Goal: Navigation & Orientation: Find specific page/section

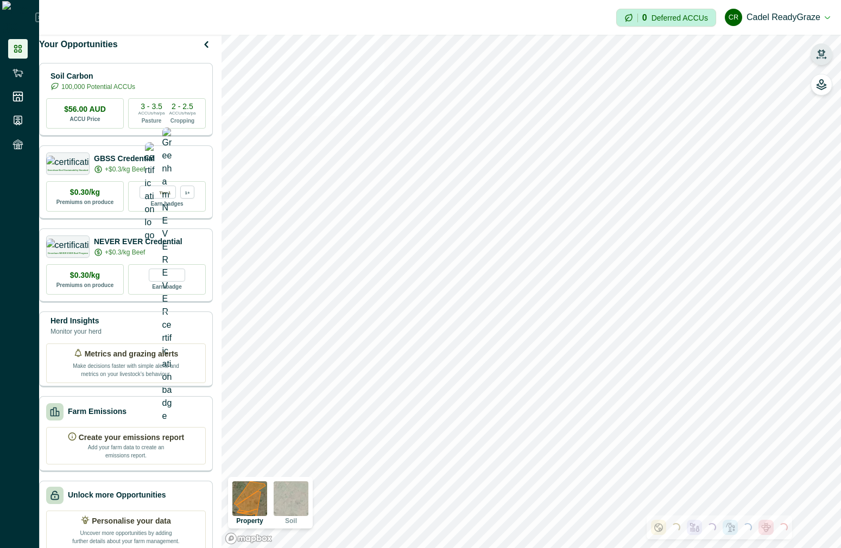
click at [825, 54] on icon "button" at bounding box center [821, 54] width 11 height 11
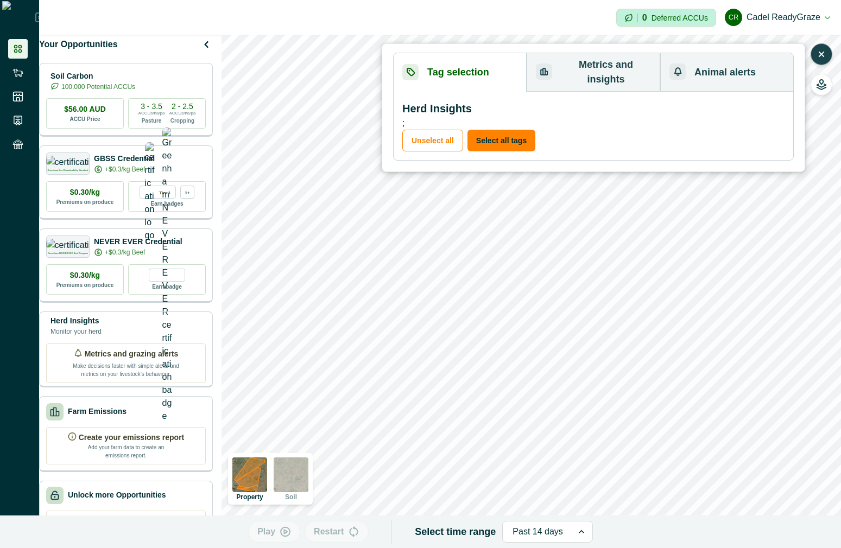
click at [823, 53] on icon "button" at bounding box center [821, 54] width 4 height 4
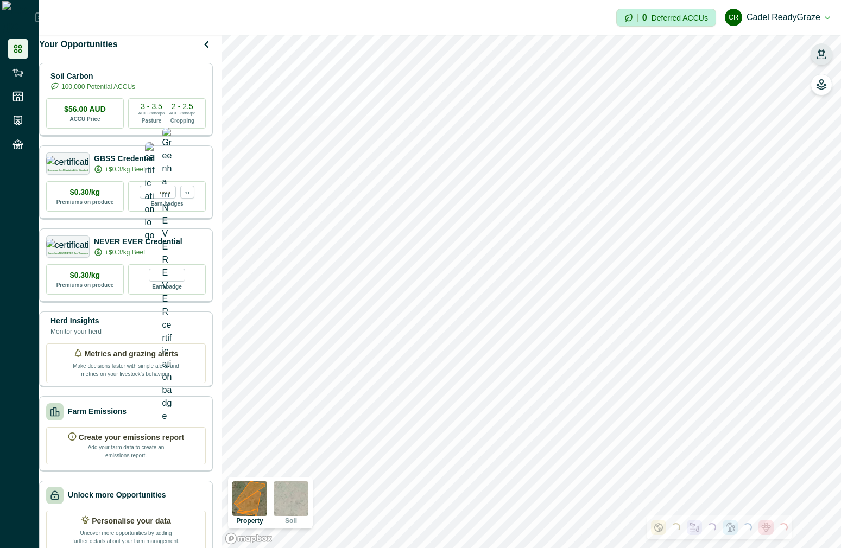
click at [823, 53] on icon "button" at bounding box center [821, 54] width 11 height 11
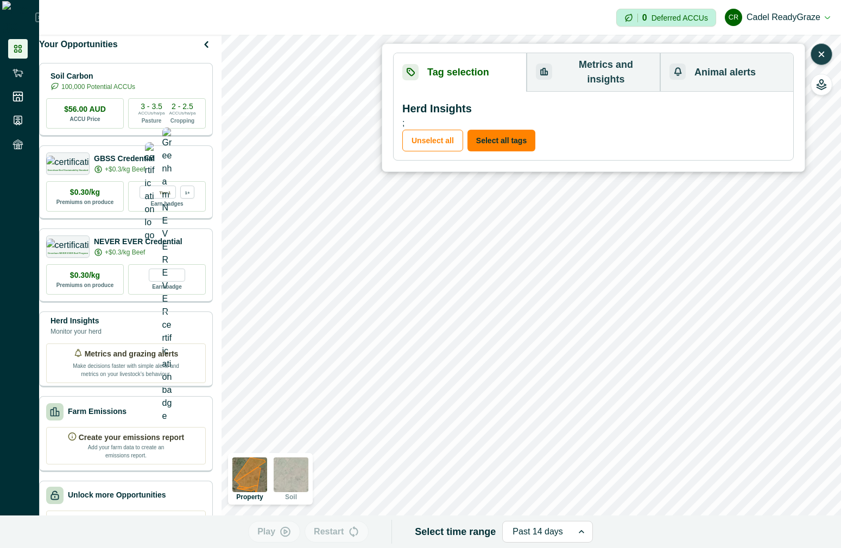
click at [819, 54] on icon "button" at bounding box center [821, 54] width 11 height 11
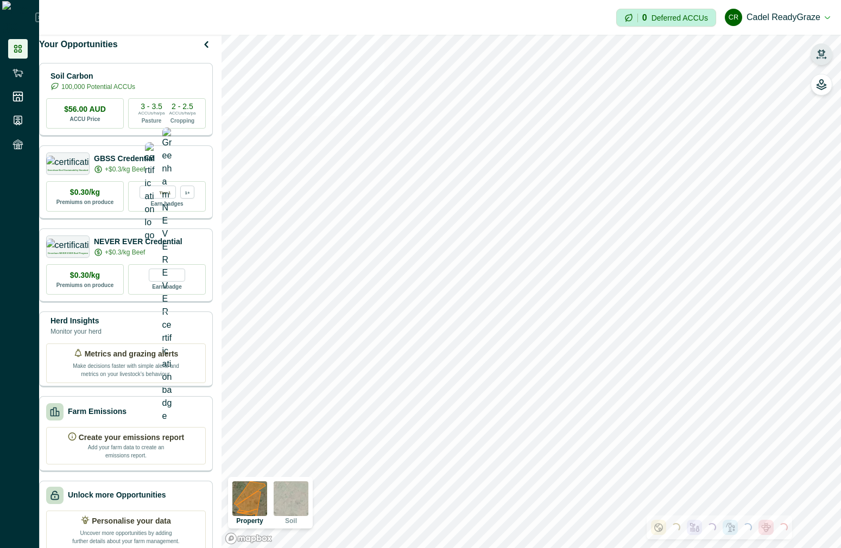
click at [819, 54] on icon "button" at bounding box center [821, 52] width 8 height 7
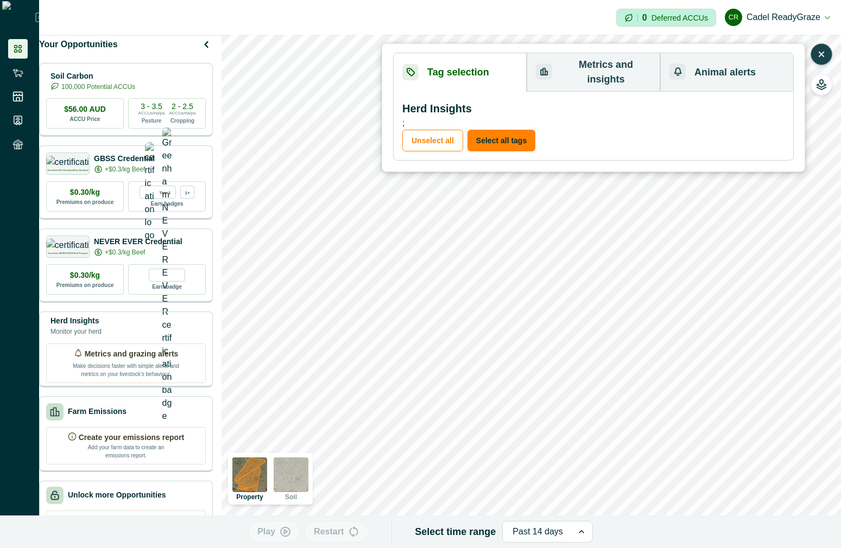
click at [825, 50] on icon "button" at bounding box center [821, 54] width 11 height 11
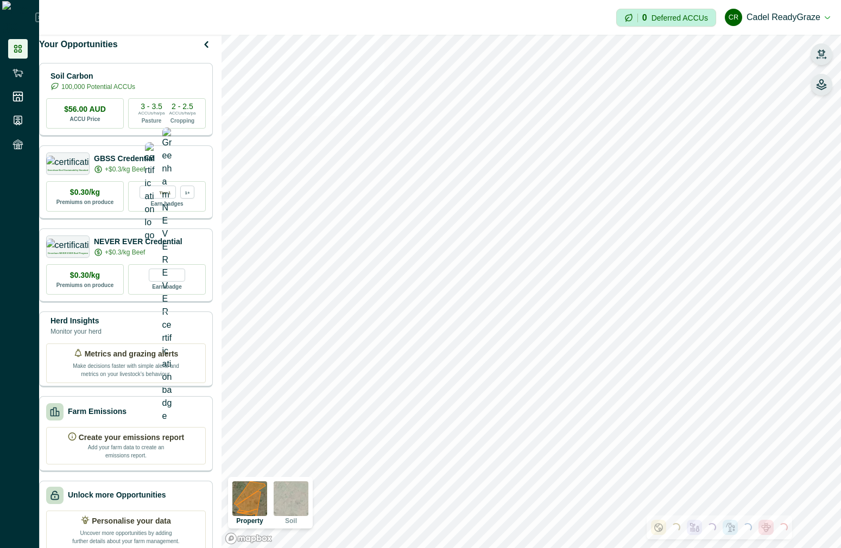
click at [825, 82] on icon "button" at bounding box center [821, 84] width 11 height 11
click at [681, 112] on icon "button" at bounding box center [684, 116] width 11 height 11
click at [830, 57] on button "button" at bounding box center [821, 54] width 22 height 22
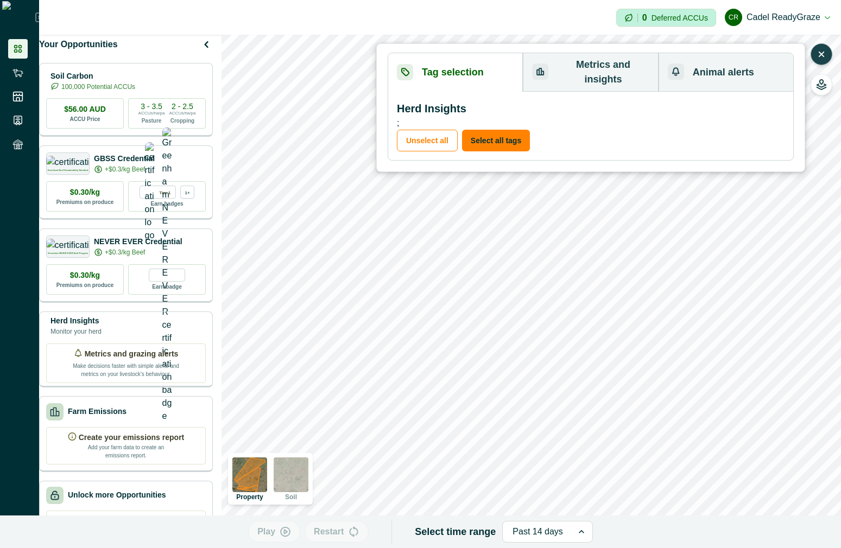
click at [817, 53] on icon "button" at bounding box center [821, 54] width 11 height 11
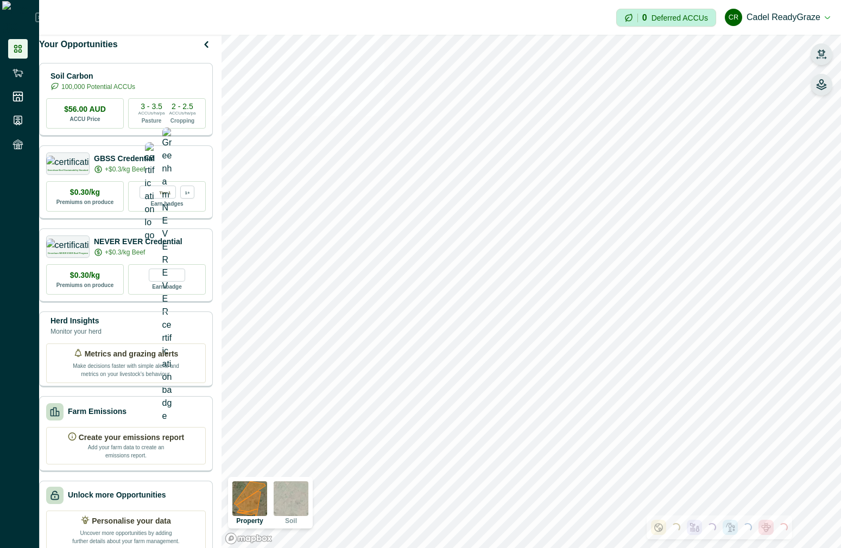
click at [822, 86] on icon "button" at bounding box center [821, 84] width 11 height 11
click at [681, 117] on icon "button" at bounding box center [684, 116] width 11 height 11
click at [818, 53] on icon "button" at bounding box center [821, 52] width 8 height 7
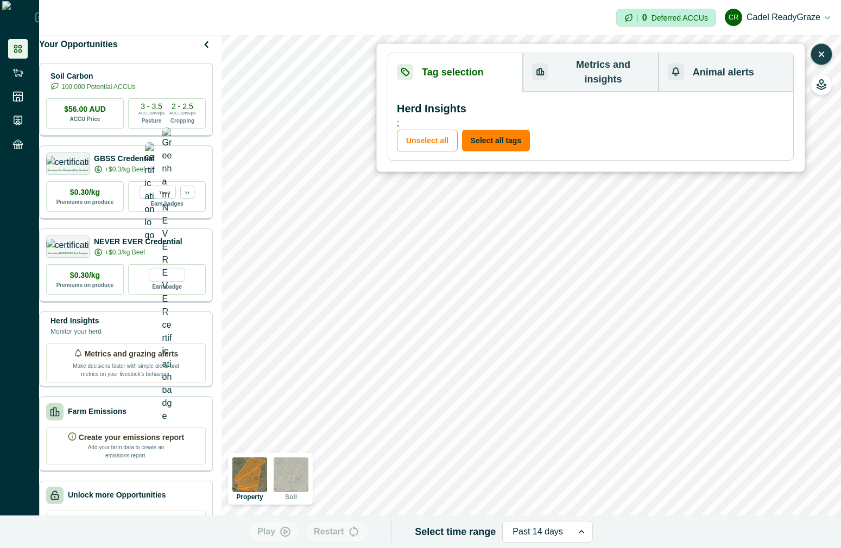
click at [818, 53] on icon "button" at bounding box center [821, 54] width 11 height 11
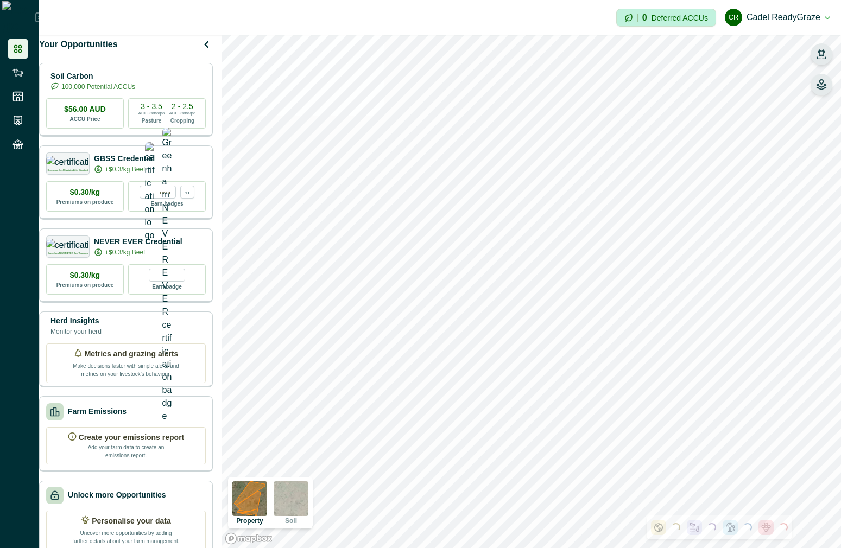
click at [812, 78] on button "button" at bounding box center [821, 85] width 22 height 22
click at [689, 112] on icon "button" at bounding box center [684, 116] width 11 height 11
click at [823, 49] on icon "button" at bounding box center [821, 54] width 11 height 11
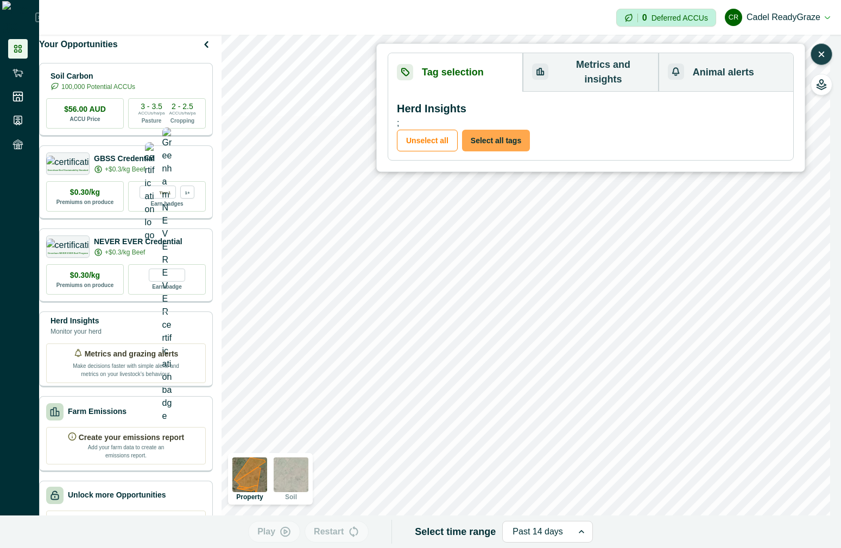
click at [513, 130] on button "Select all tags" at bounding box center [496, 141] width 68 height 22
click at [431, 130] on button "Unselect all" at bounding box center [427, 141] width 61 height 22
click at [823, 52] on icon "button" at bounding box center [821, 54] width 11 height 11
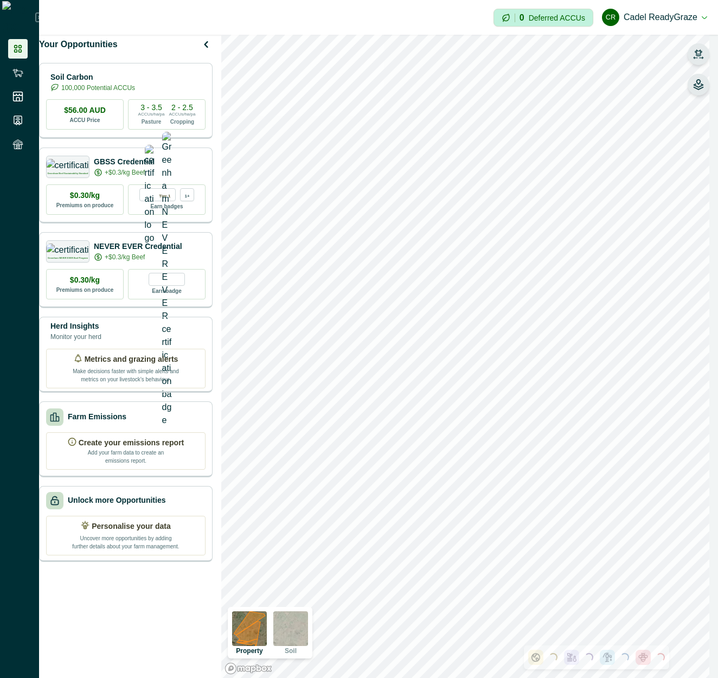
click at [703, 79] on button "button" at bounding box center [699, 85] width 22 height 22
click at [703, 53] on icon "button" at bounding box center [699, 54] width 11 height 11
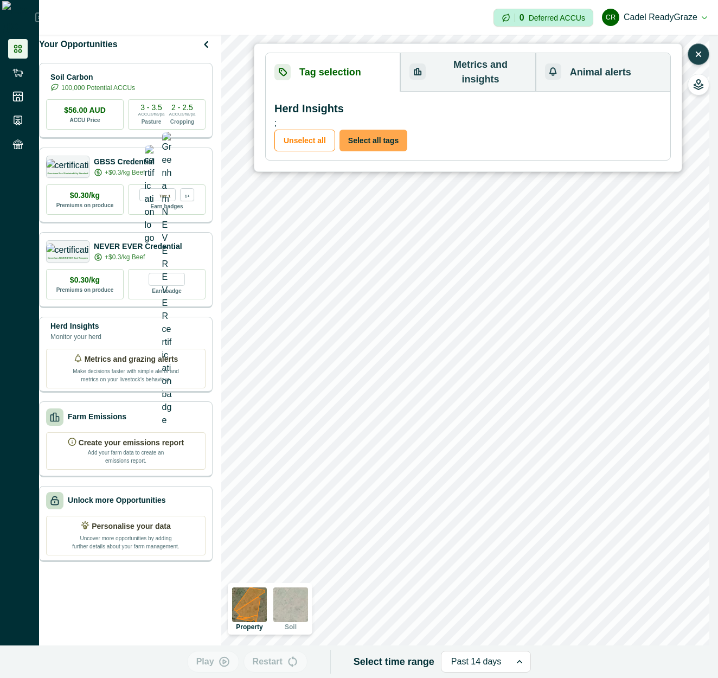
click at [367, 130] on button "Select all tags" at bounding box center [374, 141] width 68 height 22
click at [310, 136] on button "Unselect all" at bounding box center [305, 141] width 61 height 22
click at [383, 133] on button "Select all tags" at bounding box center [374, 141] width 68 height 22
